Goal: Transaction & Acquisition: Obtain resource

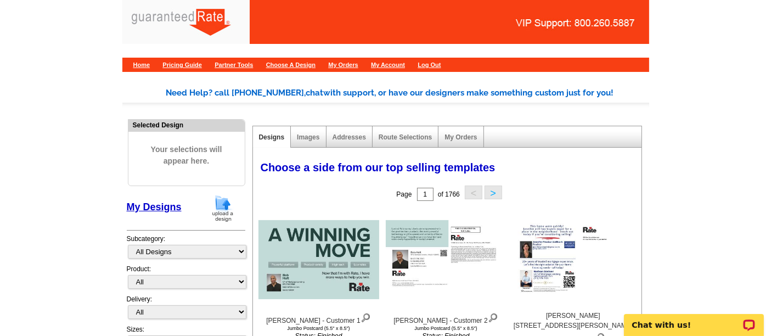
click at [224, 214] on img at bounding box center [223, 208] width 29 height 28
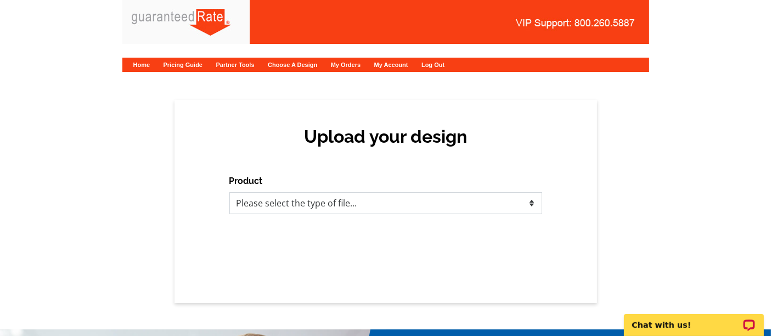
click at [367, 196] on select "Please select the type of file... Postcards Calendars Business Cards Letters an…" at bounding box center [385, 203] width 313 height 22
select select "1"
click at [229, 192] on select "Please select the type of file... Postcards Calendars Business Cards Letters an…" at bounding box center [385, 203] width 313 height 22
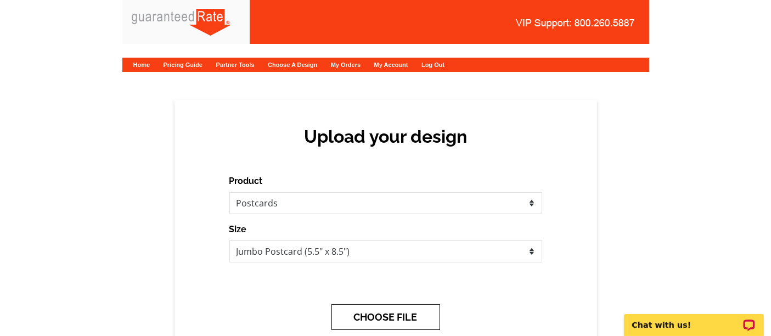
click at [347, 310] on button "CHOOSE FILE" at bounding box center [386, 317] width 109 height 26
